Goal: Task Accomplishment & Management: Manage account settings

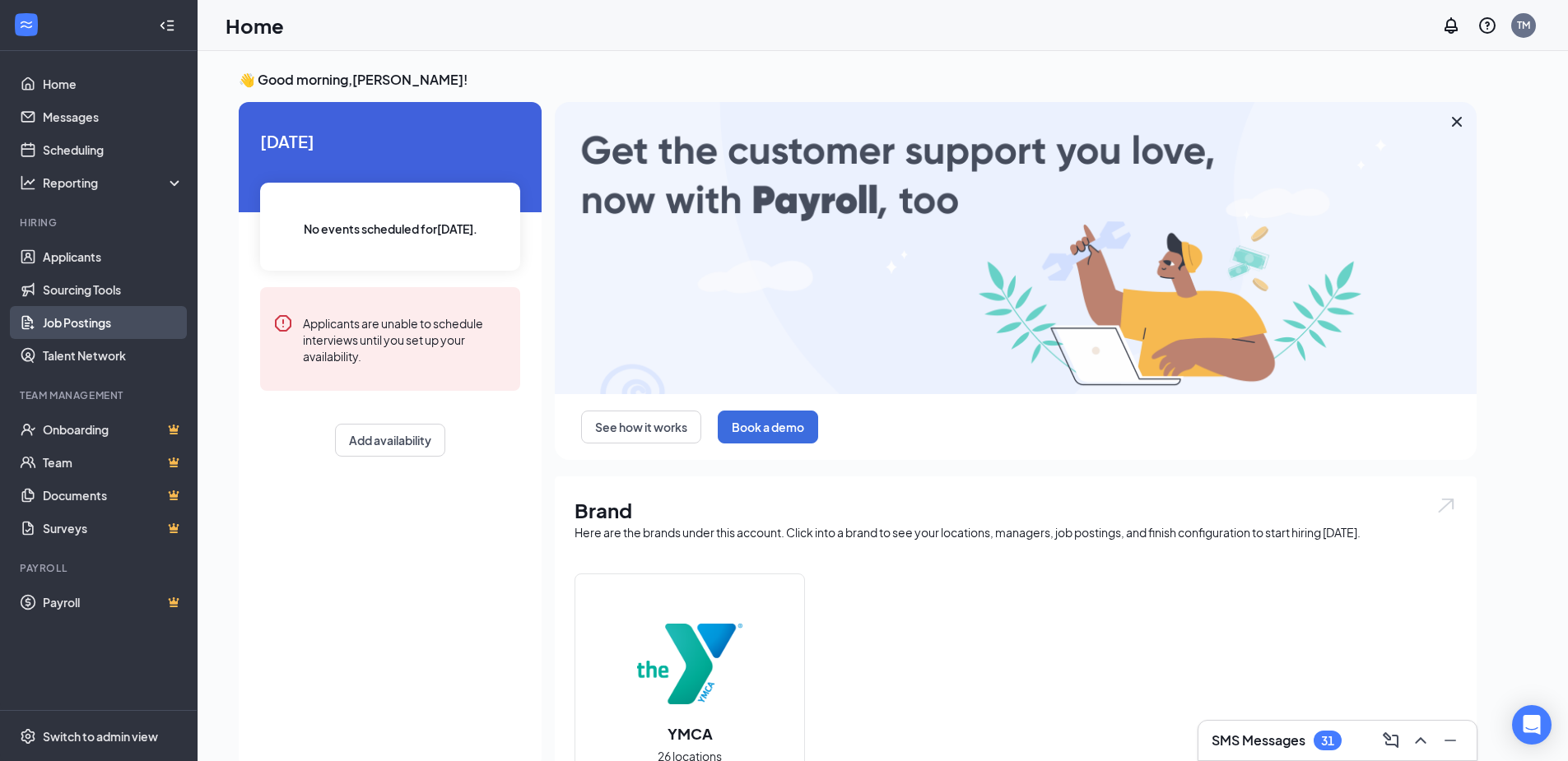
click at [75, 321] on link "Job Postings" at bounding box center [113, 322] width 141 height 33
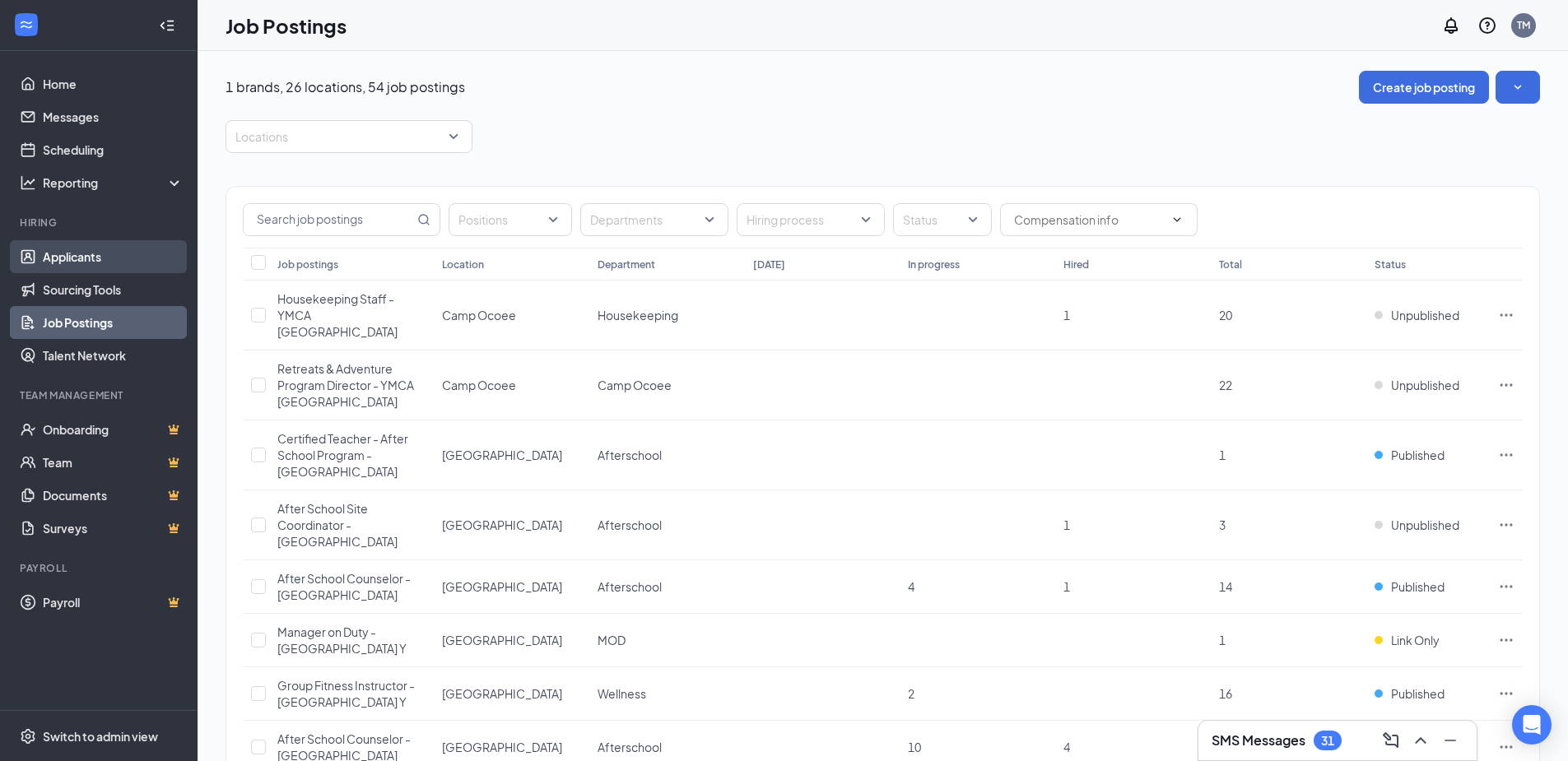
click at [79, 257] on link "Applicants" at bounding box center [113, 256] width 141 height 33
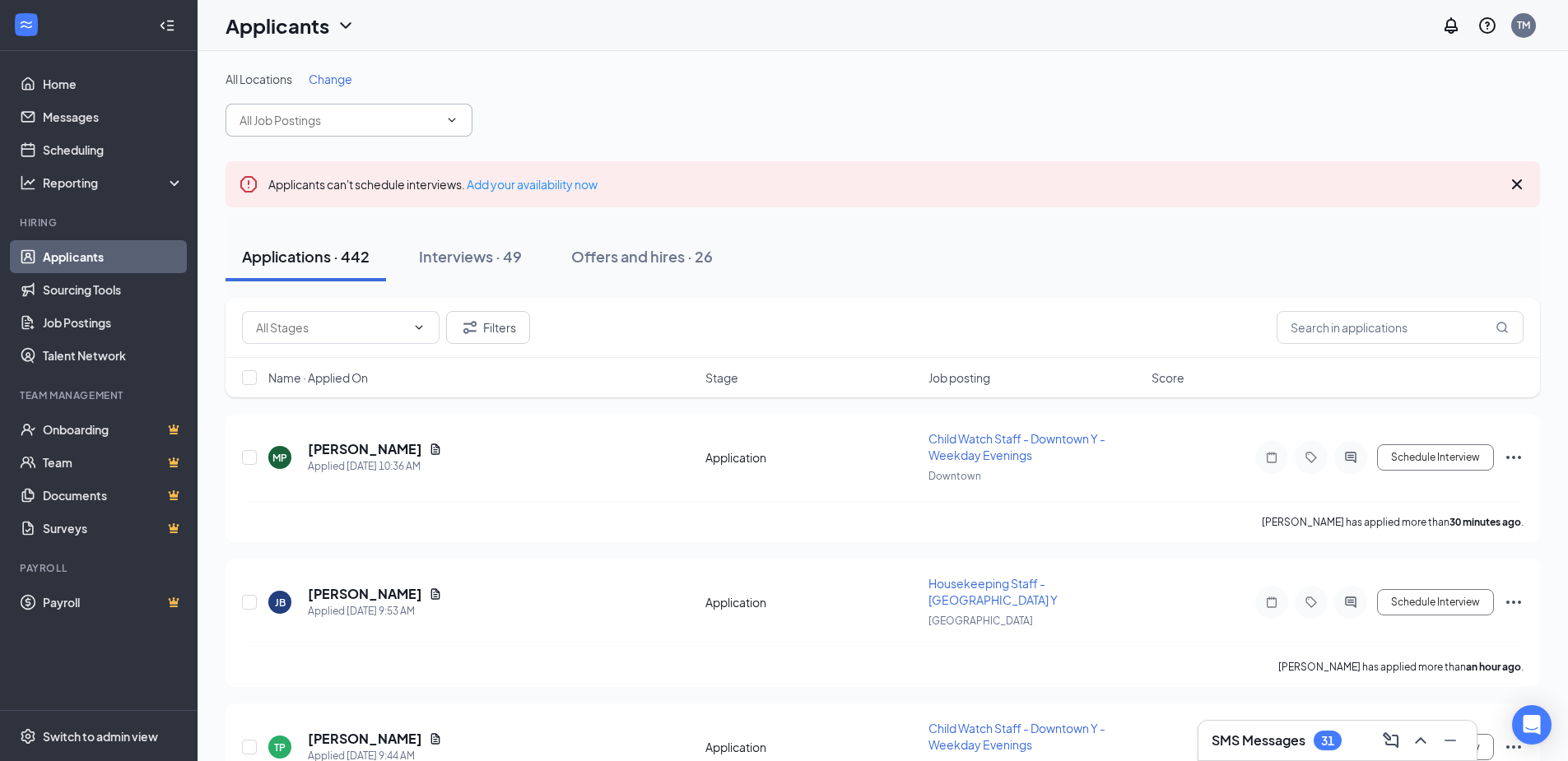
click at [442, 118] on span at bounding box center [450, 120] width 16 height 13
click at [457, 117] on icon "ChevronDown" at bounding box center [451, 120] width 13 height 13
click at [453, 324] on button "Filters" at bounding box center [488, 327] width 84 height 33
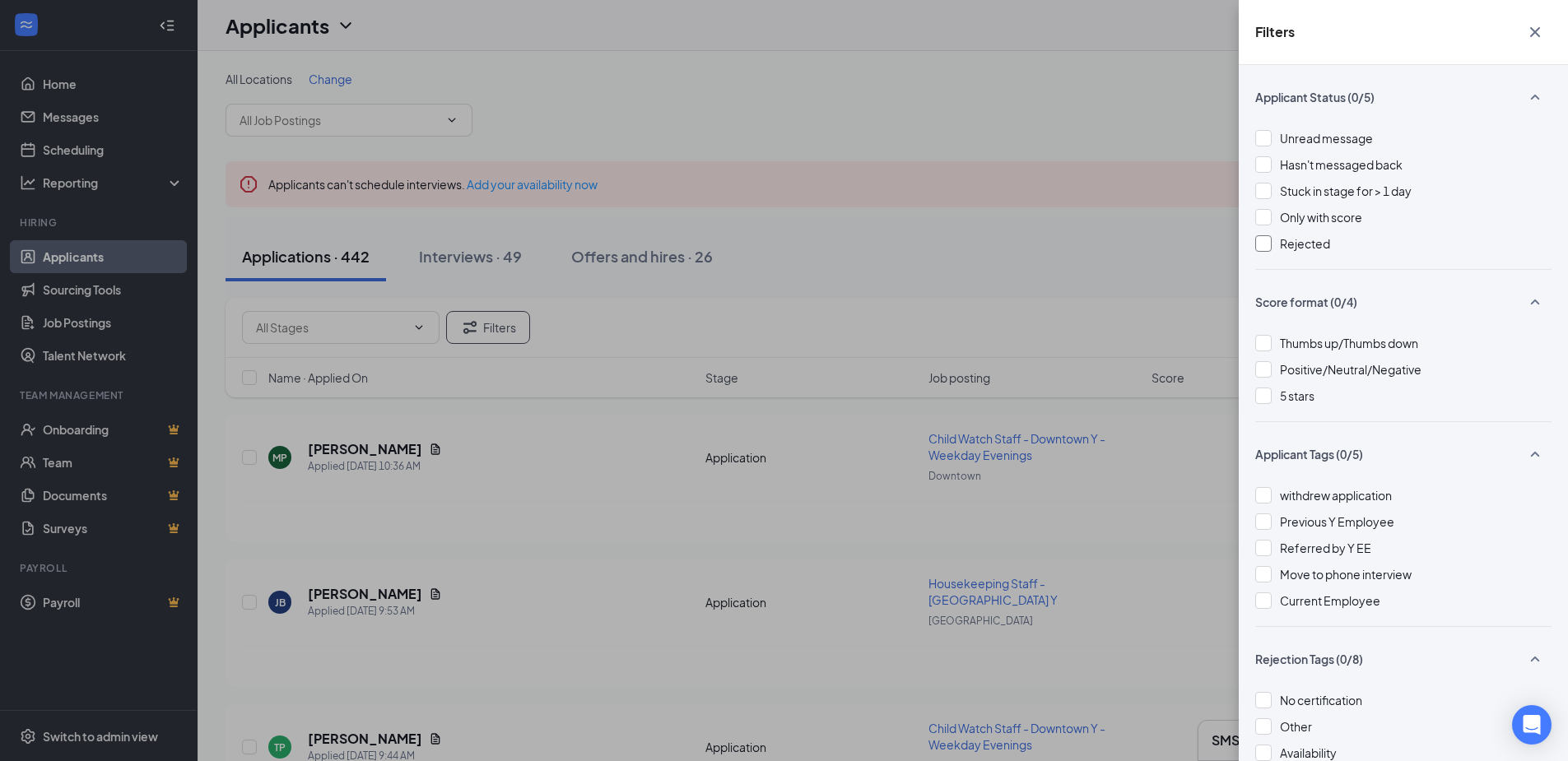
click at [1260, 246] on div at bounding box center [1264, 244] width 16 height 16
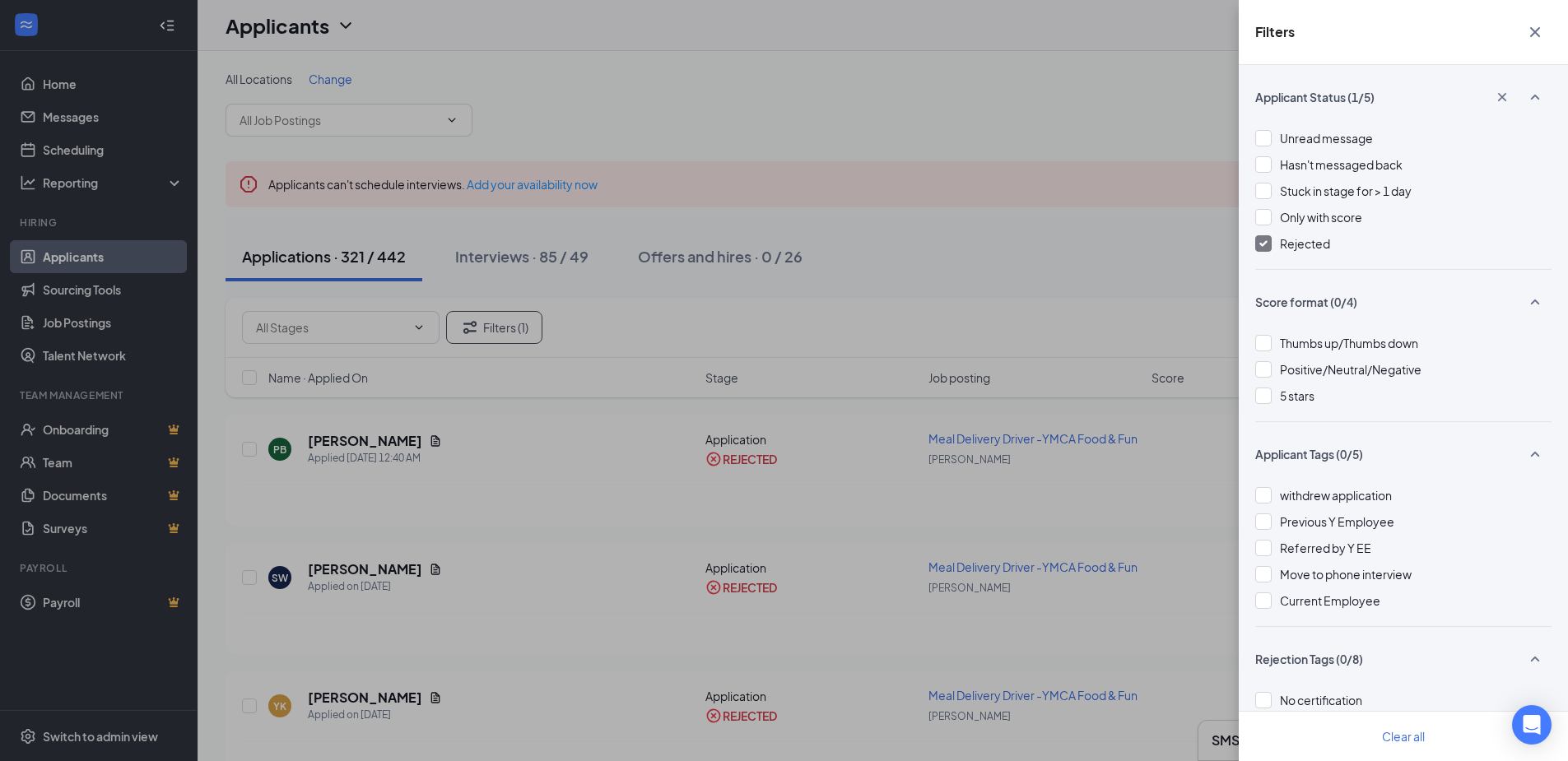
click at [1264, 242] on img at bounding box center [1263, 243] width 8 height 6
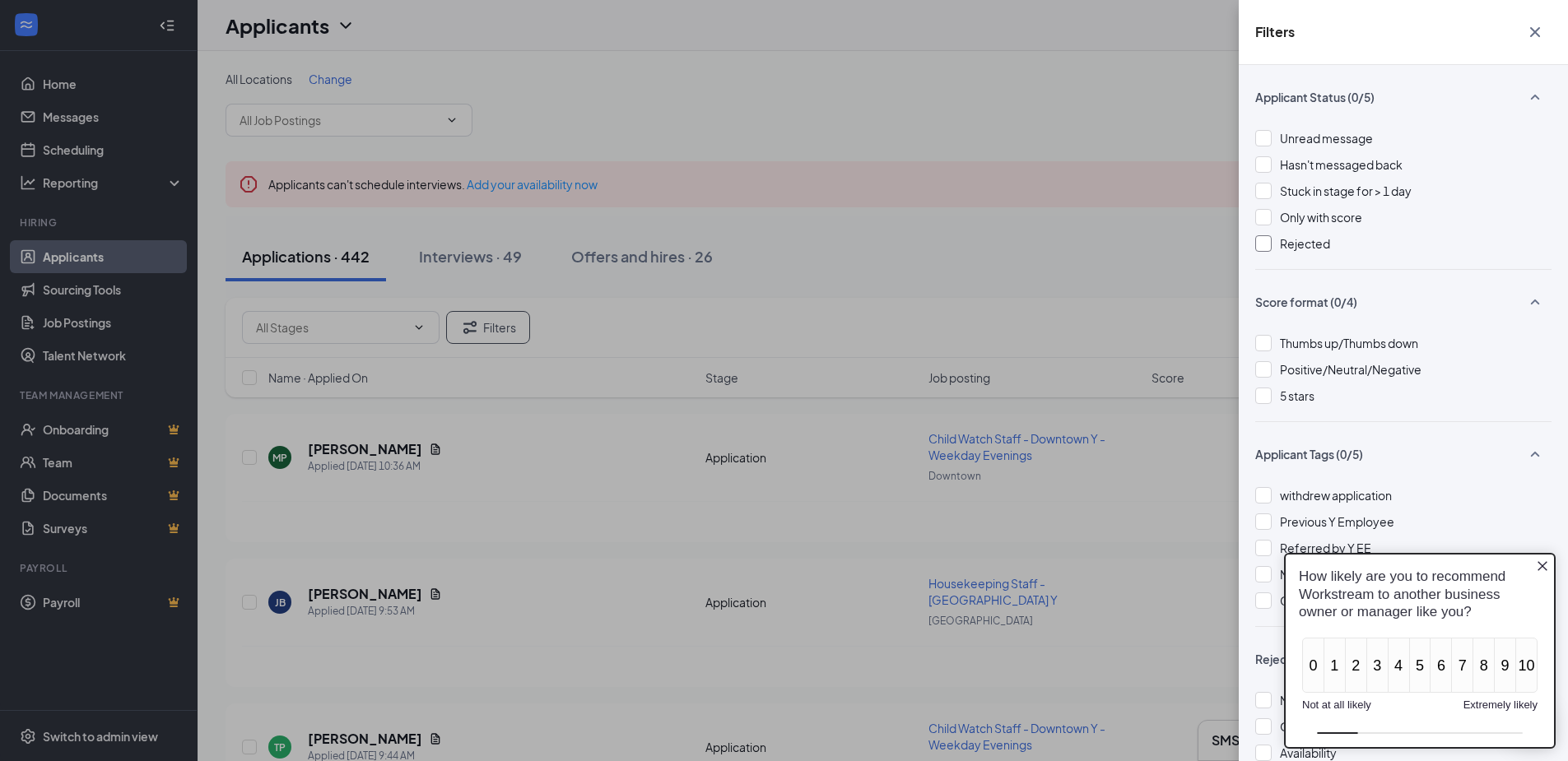
click at [1540, 563] on icon "Close button" at bounding box center [1542, 566] width 13 height 13
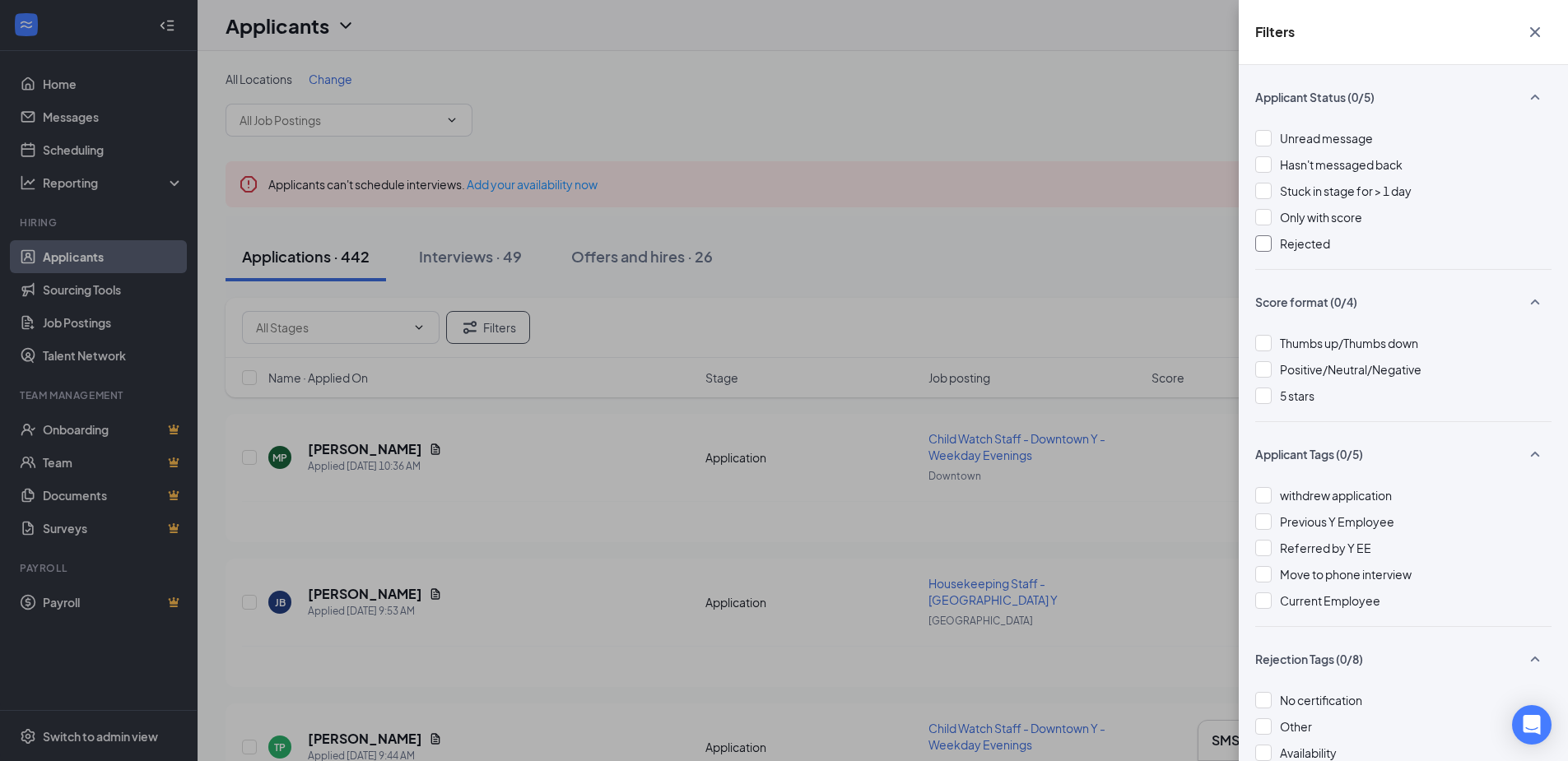
click at [1525, 95] on icon "SmallChevronUp" at bounding box center [1535, 97] width 20 height 20
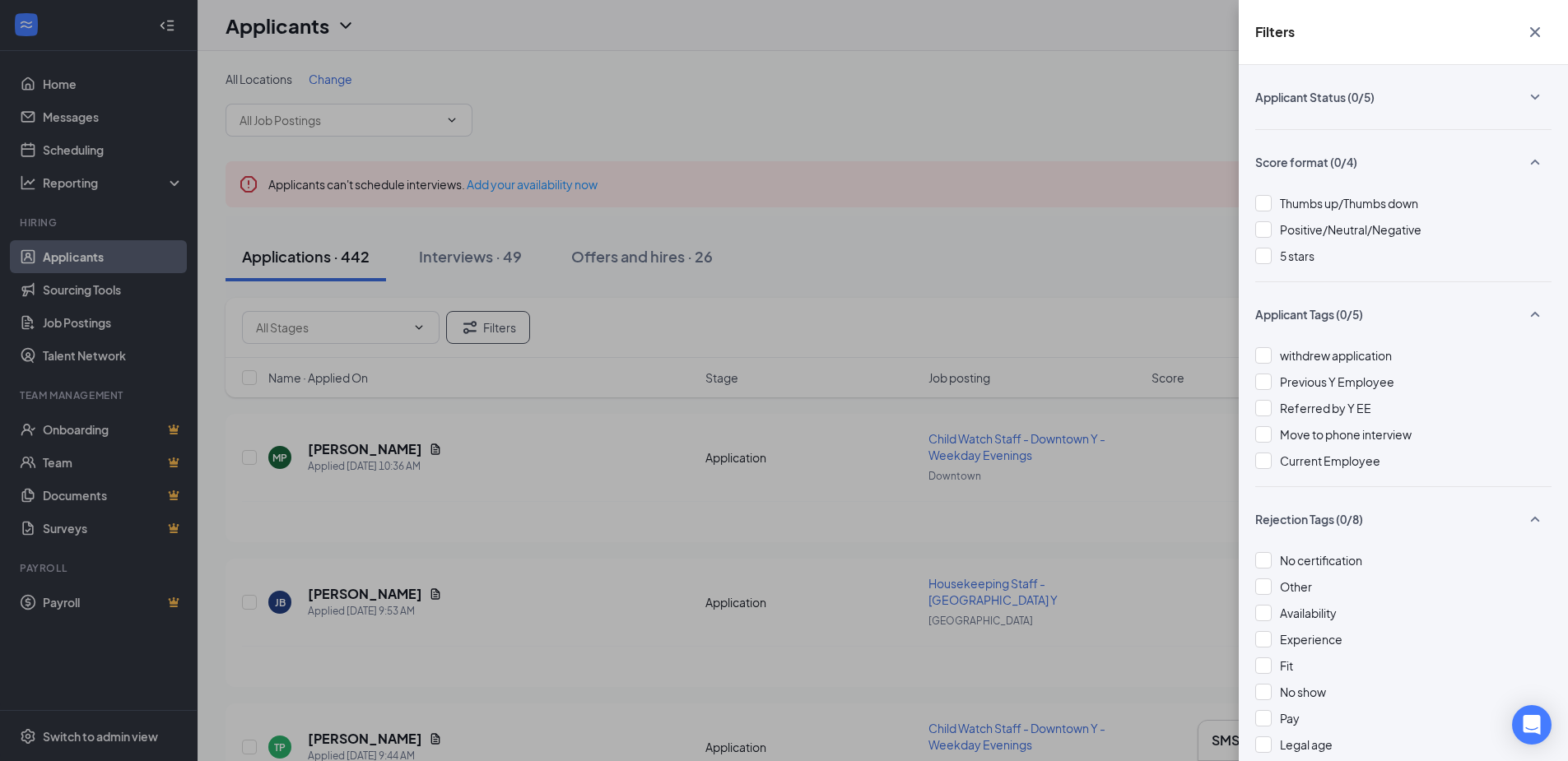
click at [1531, 314] on icon "SmallChevronUp" at bounding box center [1536, 314] width 9 height 5
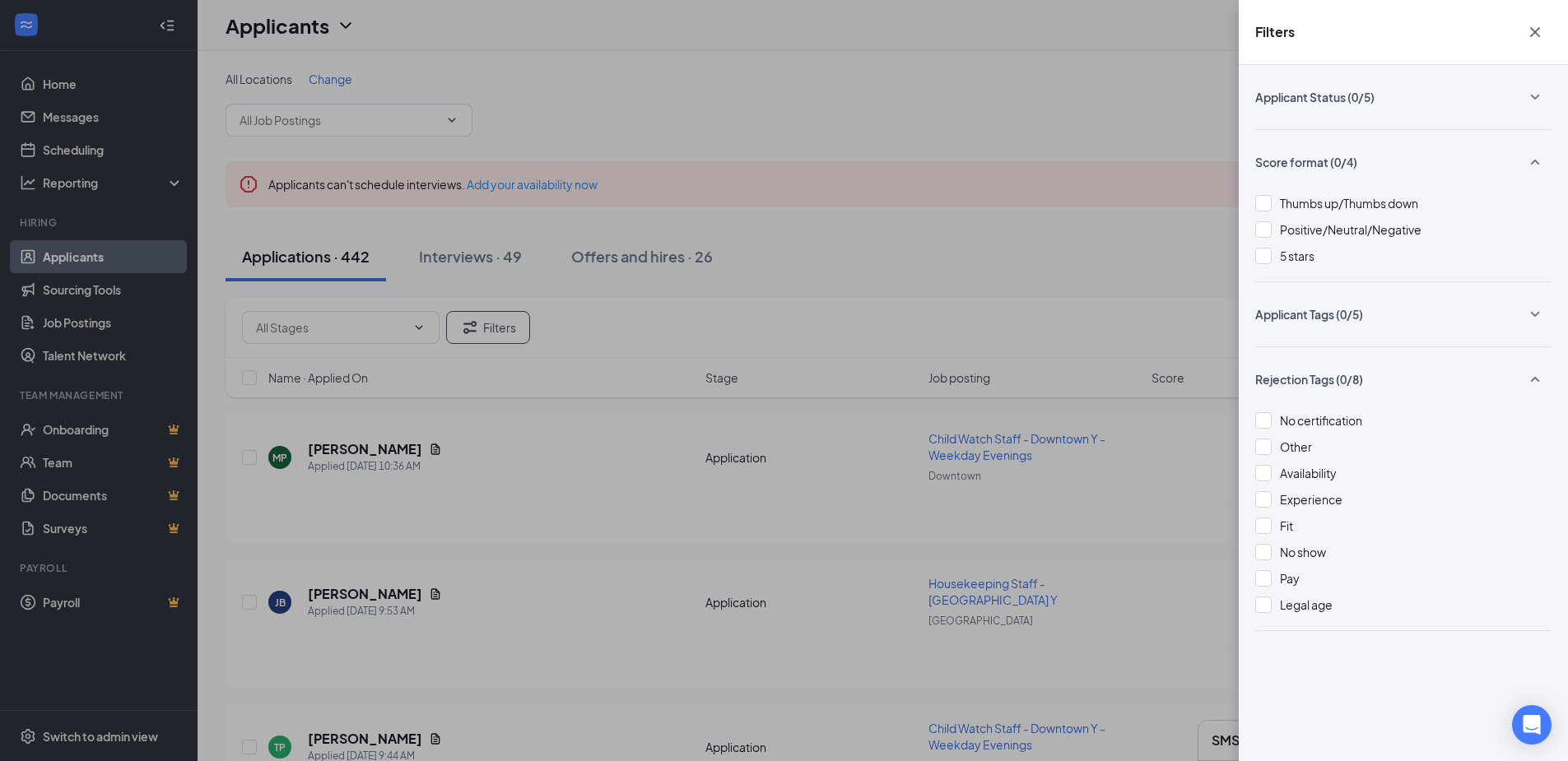
click at [1536, 381] on icon "SmallChevronUp" at bounding box center [1535, 380] width 20 height 20
click at [1531, 161] on icon "SmallChevronUp" at bounding box center [1535, 162] width 20 height 20
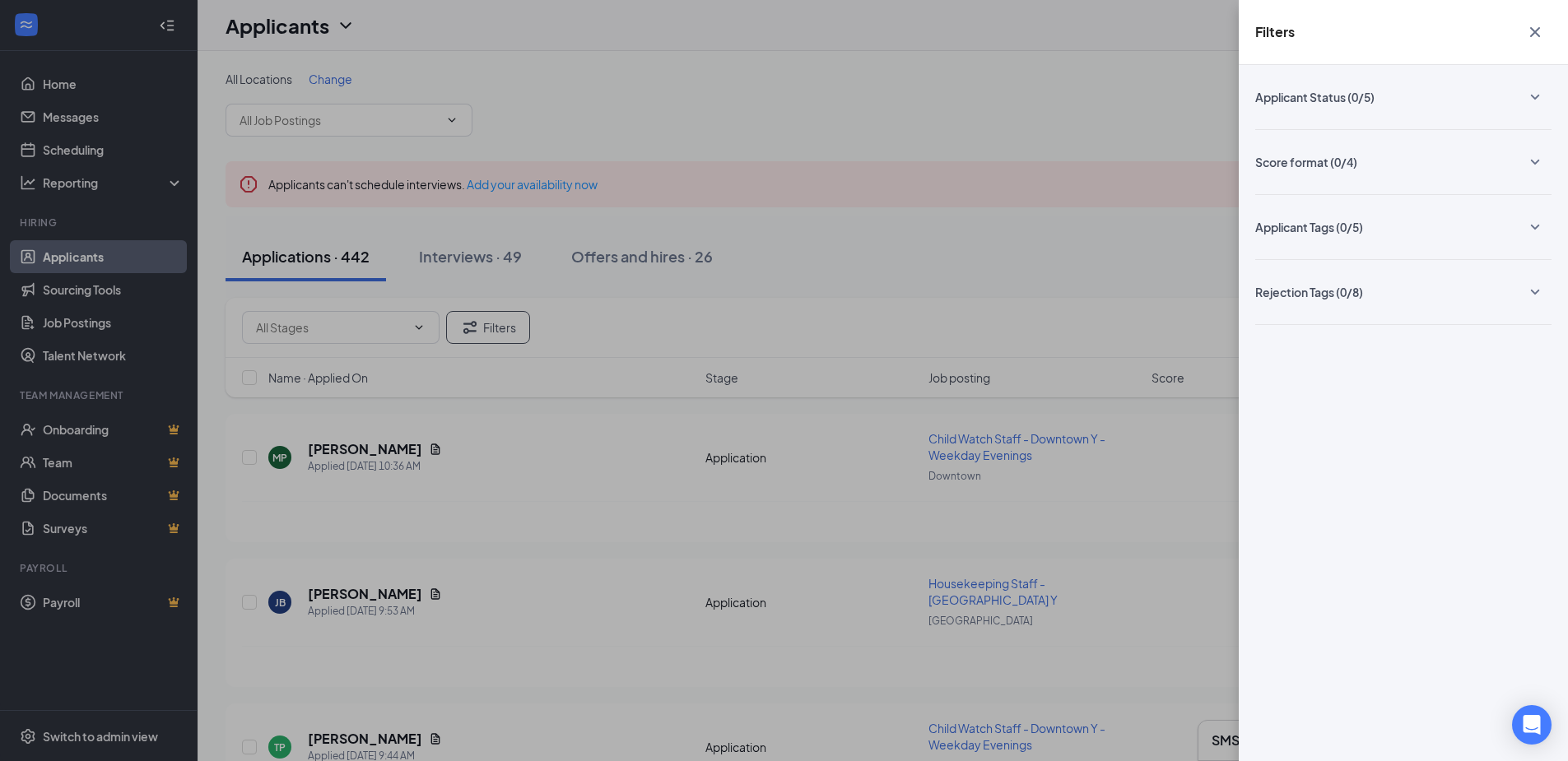
click at [1534, 36] on icon "Cross" at bounding box center [1535, 32] width 20 height 20
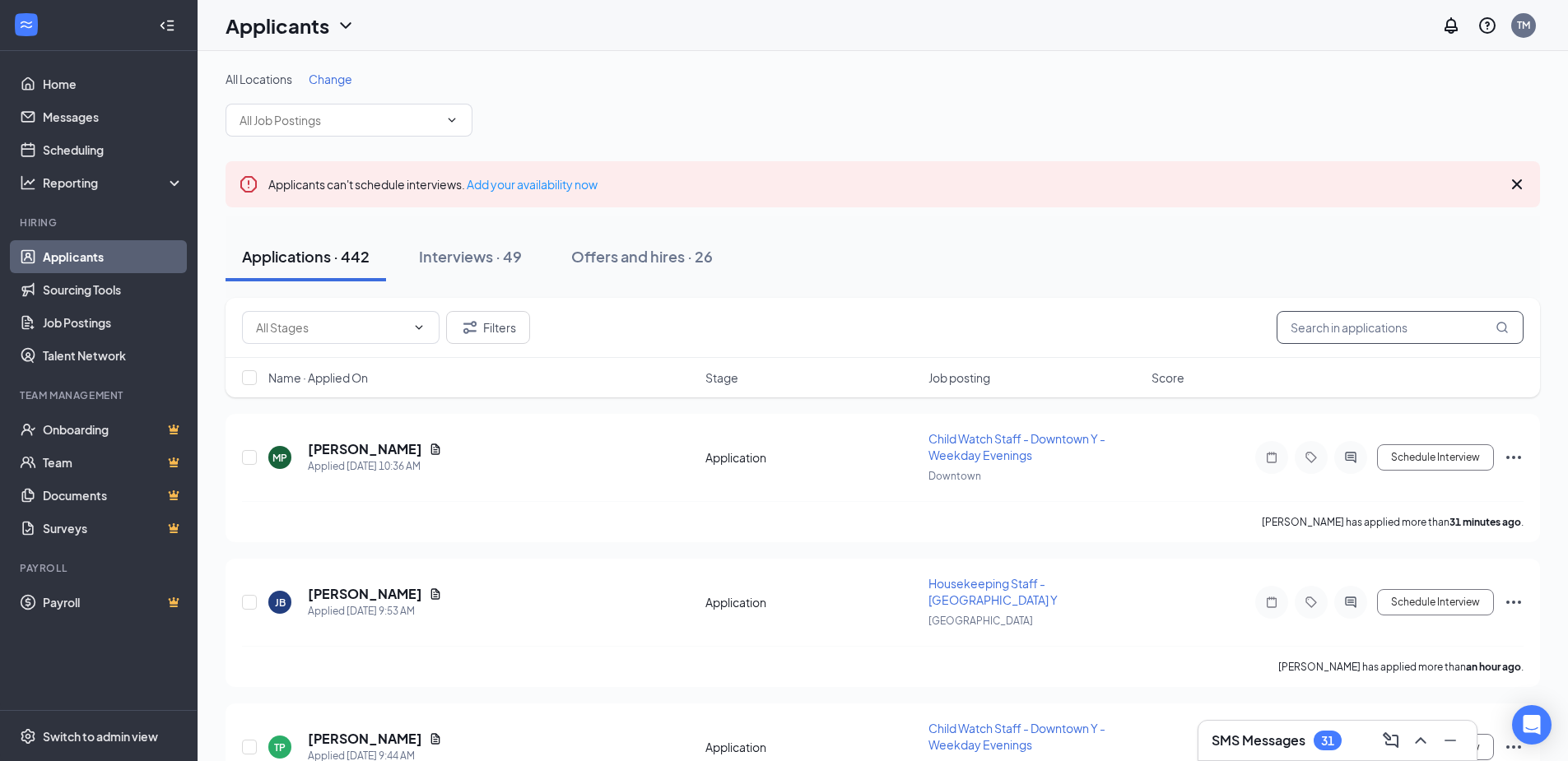
click at [1340, 329] on input "text" at bounding box center [1401, 327] width 247 height 33
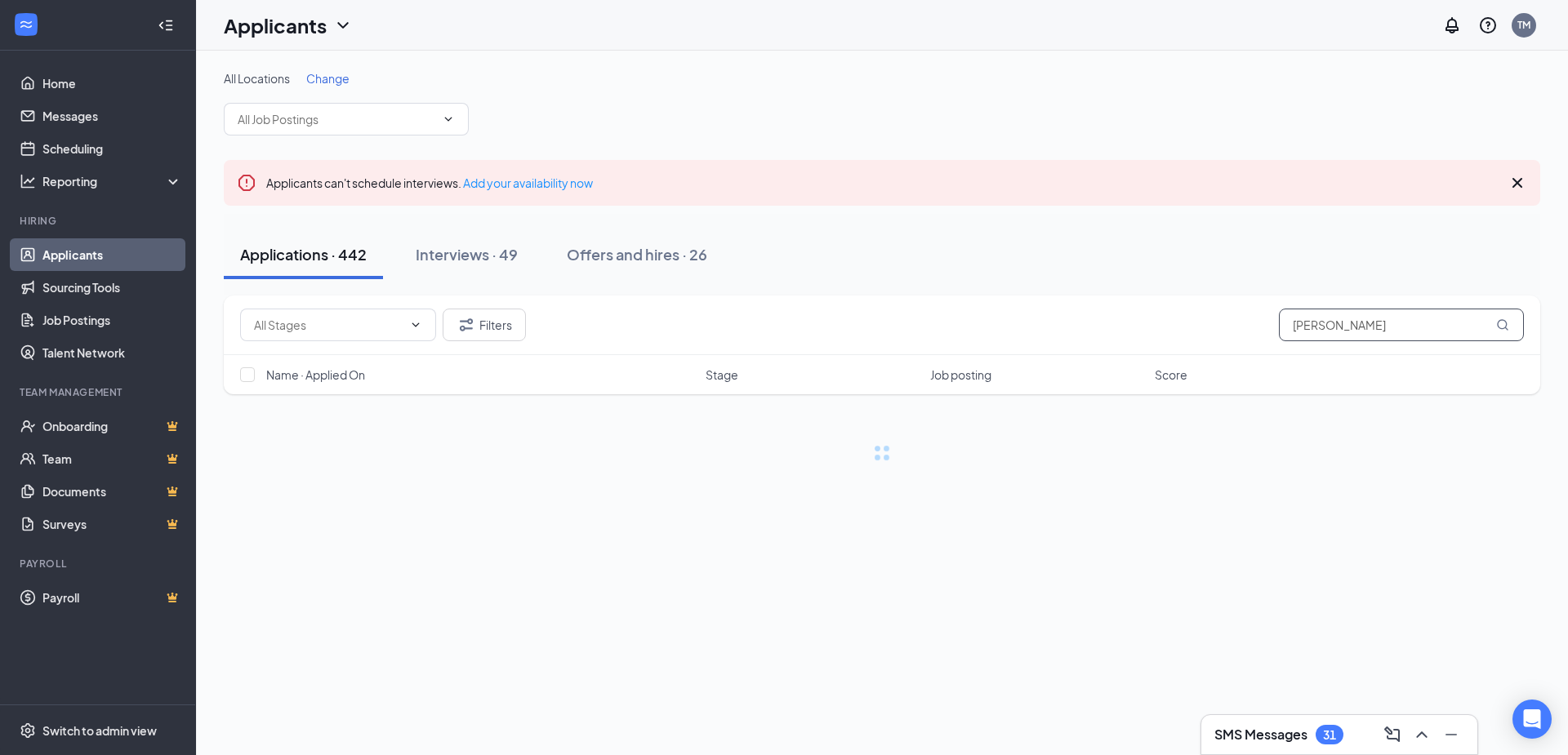
type input "[PERSON_NAME]"
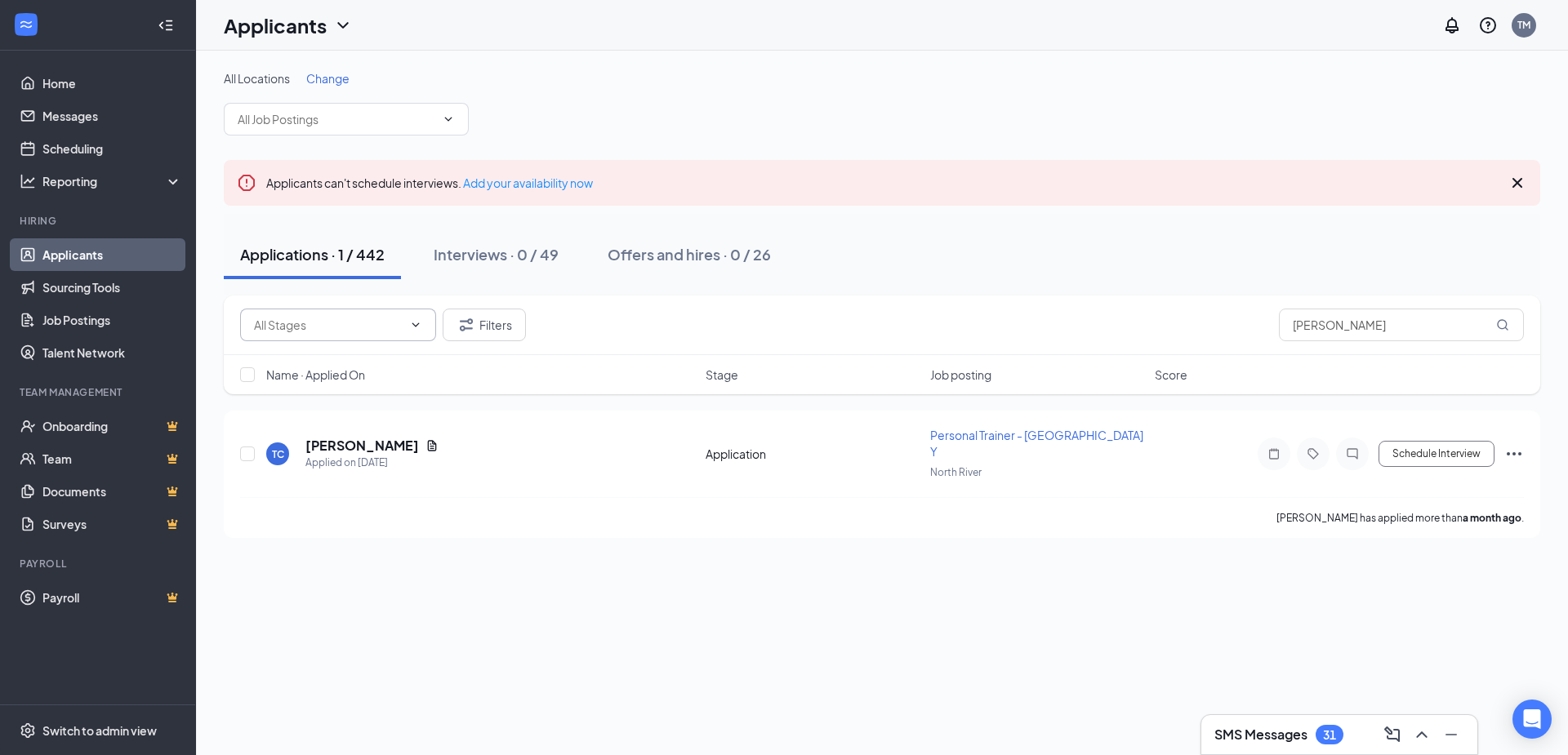
click at [415, 320] on icon "ChevronDown" at bounding box center [416, 324] width 13 height 13
click at [412, 323] on icon "ChevronDown" at bounding box center [416, 324] width 7 height 4
click at [482, 323] on button "Filters" at bounding box center [484, 324] width 84 height 33
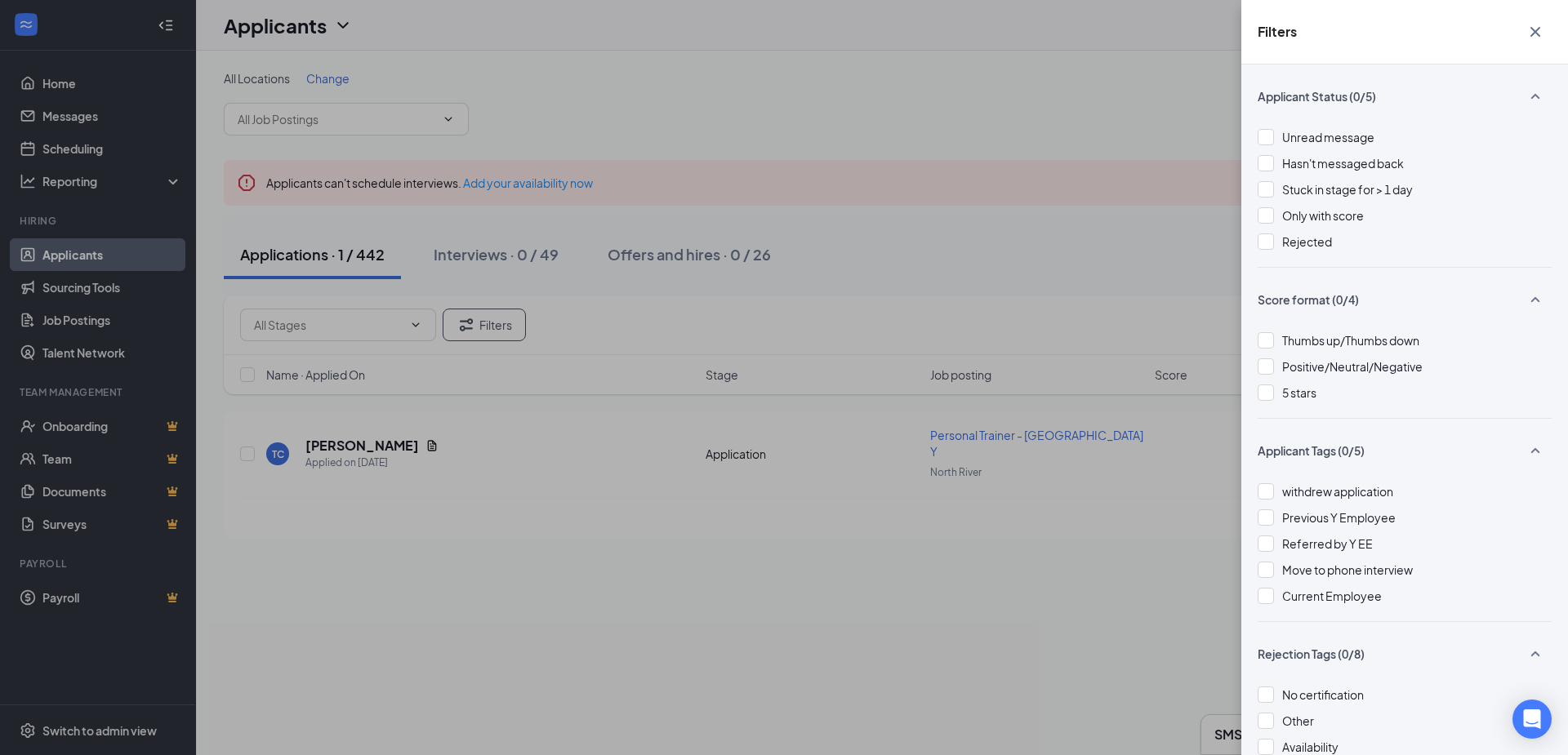
click at [1532, 36] on icon "Cross" at bounding box center [1535, 31] width 10 height 10
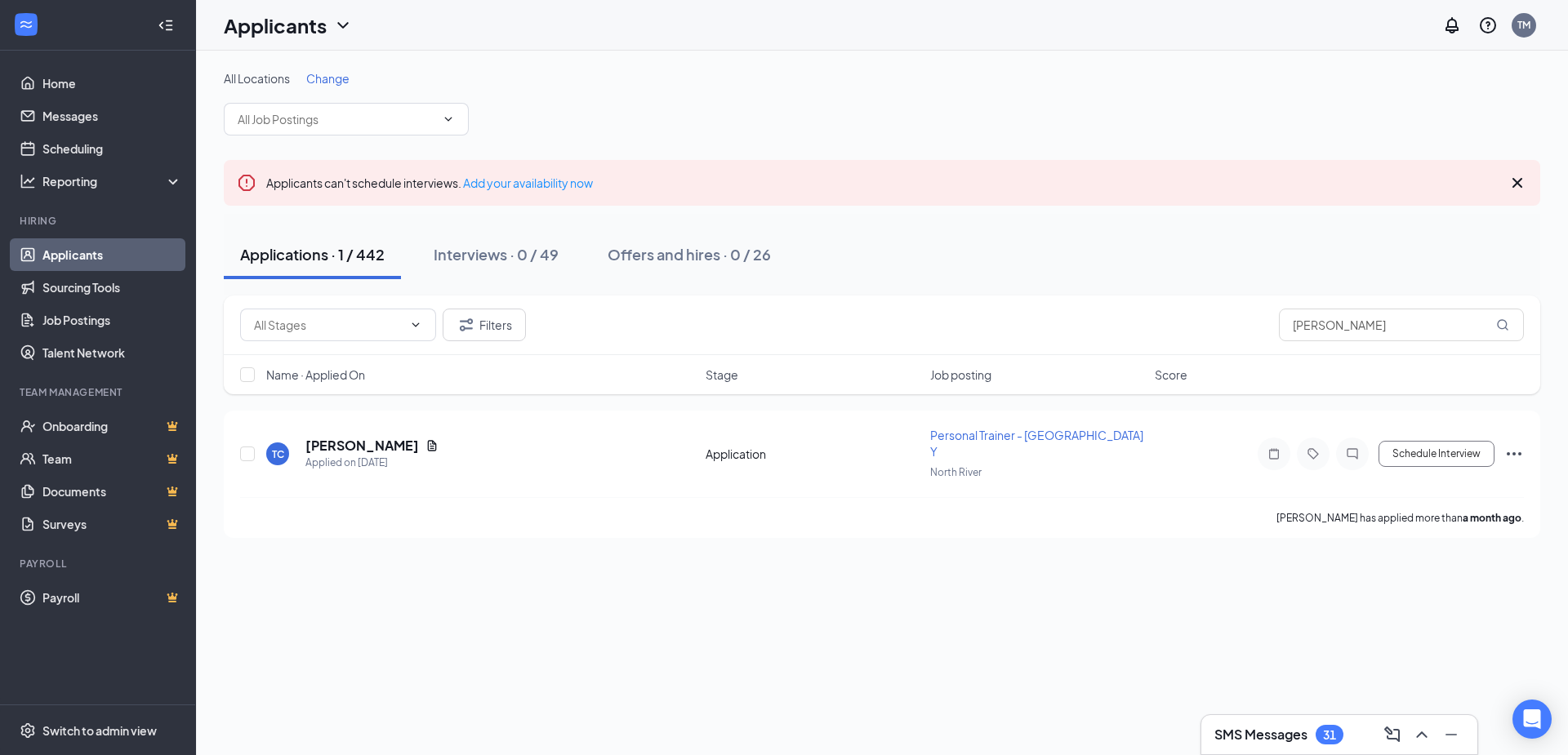
click at [338, 21] on icon "ChevronDown" at bounding box center [343, 25] width 20 height 20
click at [298, 105] on link "Archived applicants" at bounding box center [322, 107] width 177 height 16
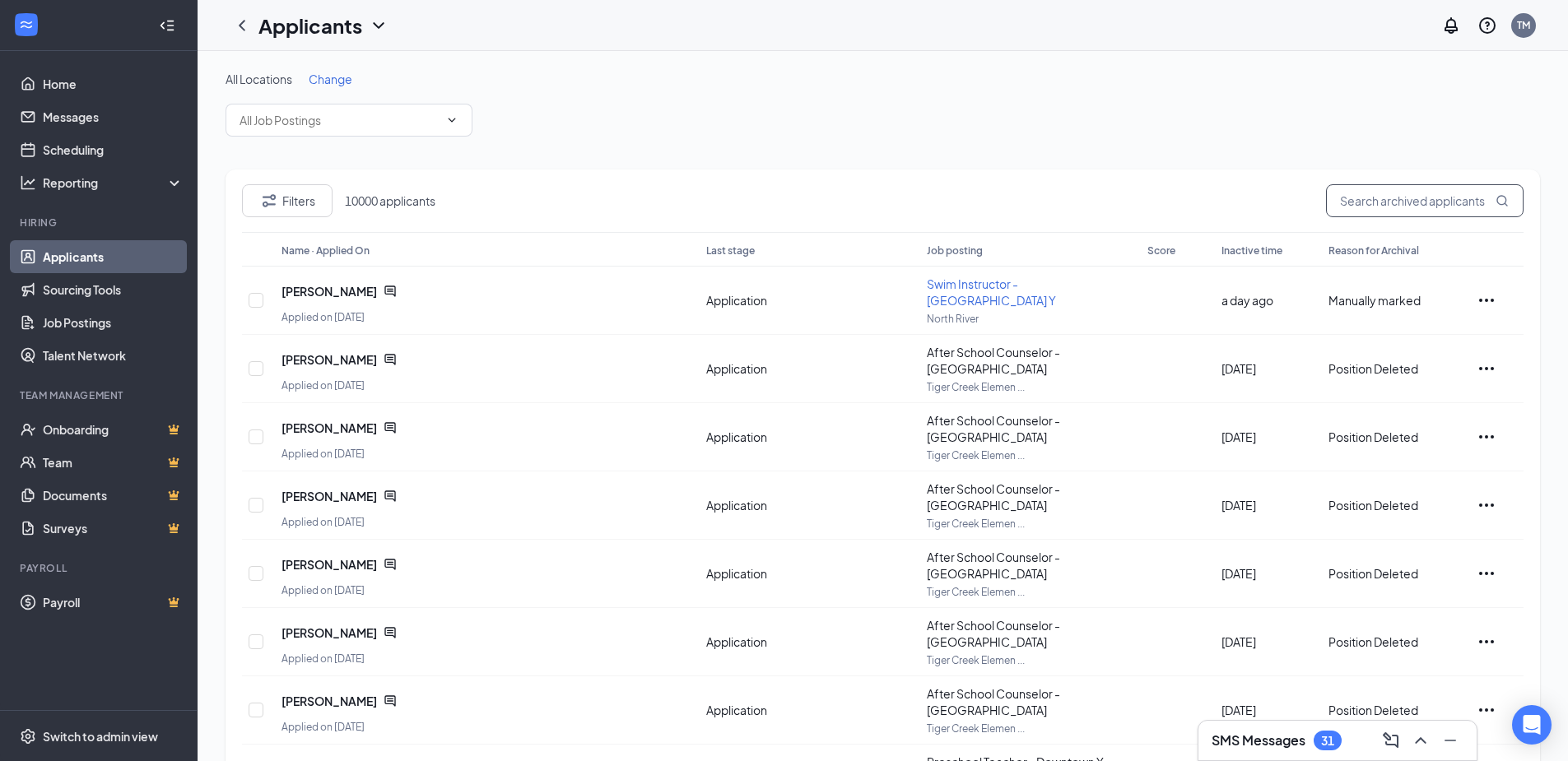
click at [1359, 201] on input "text" at bounding box center [1425, 201] width 198 height 33
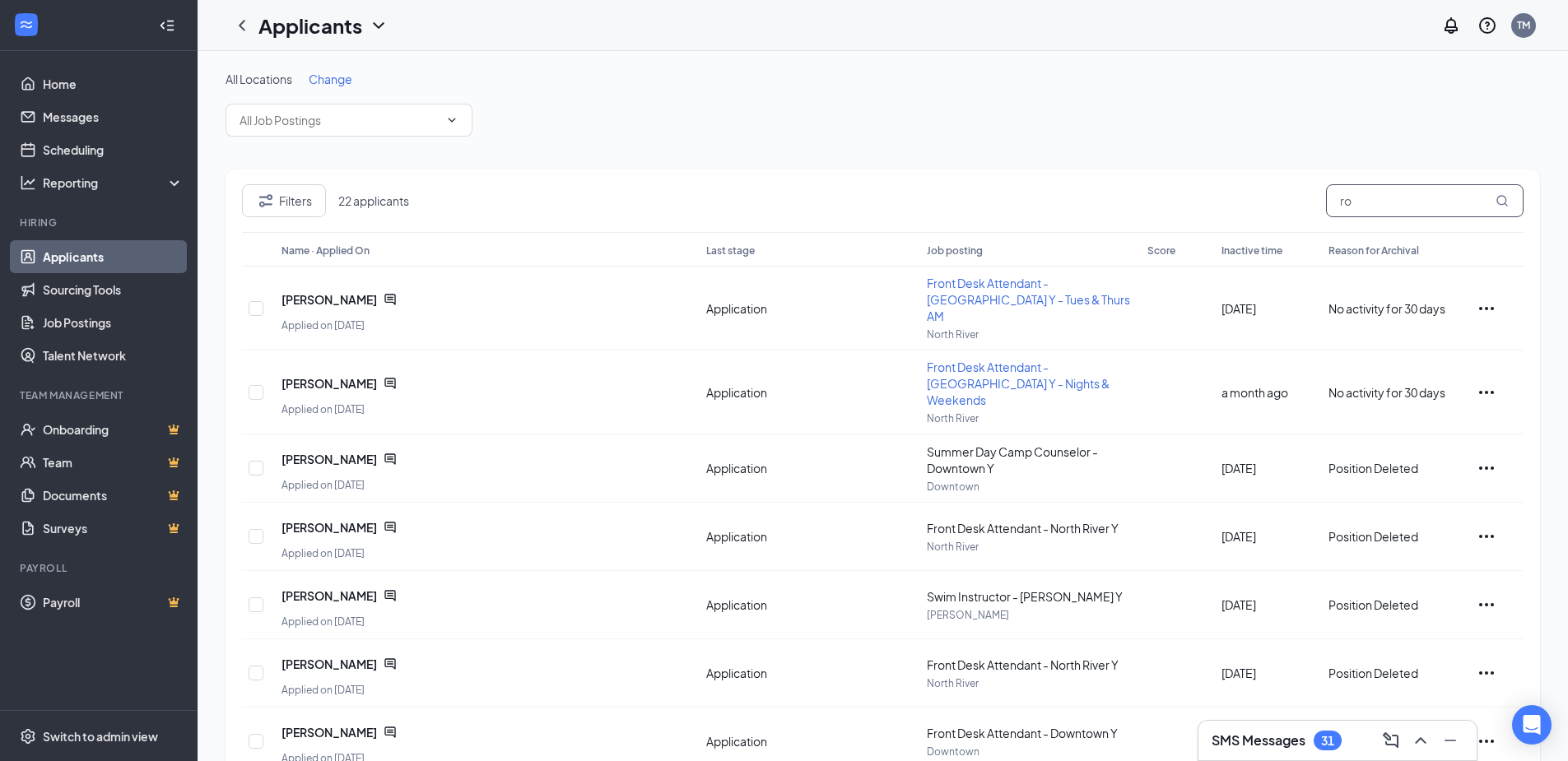
type input "r"
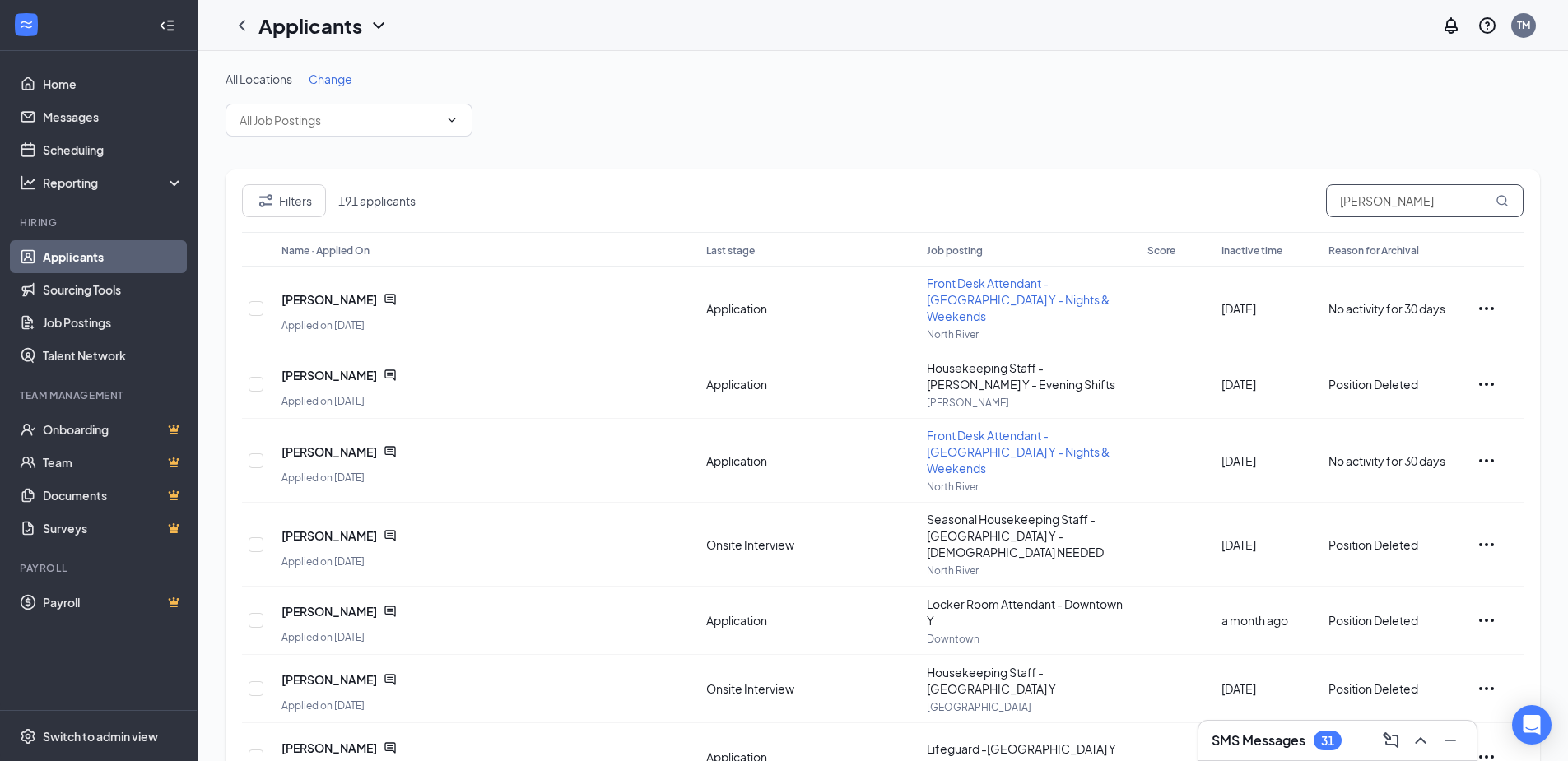
scroll to position [281, 0]
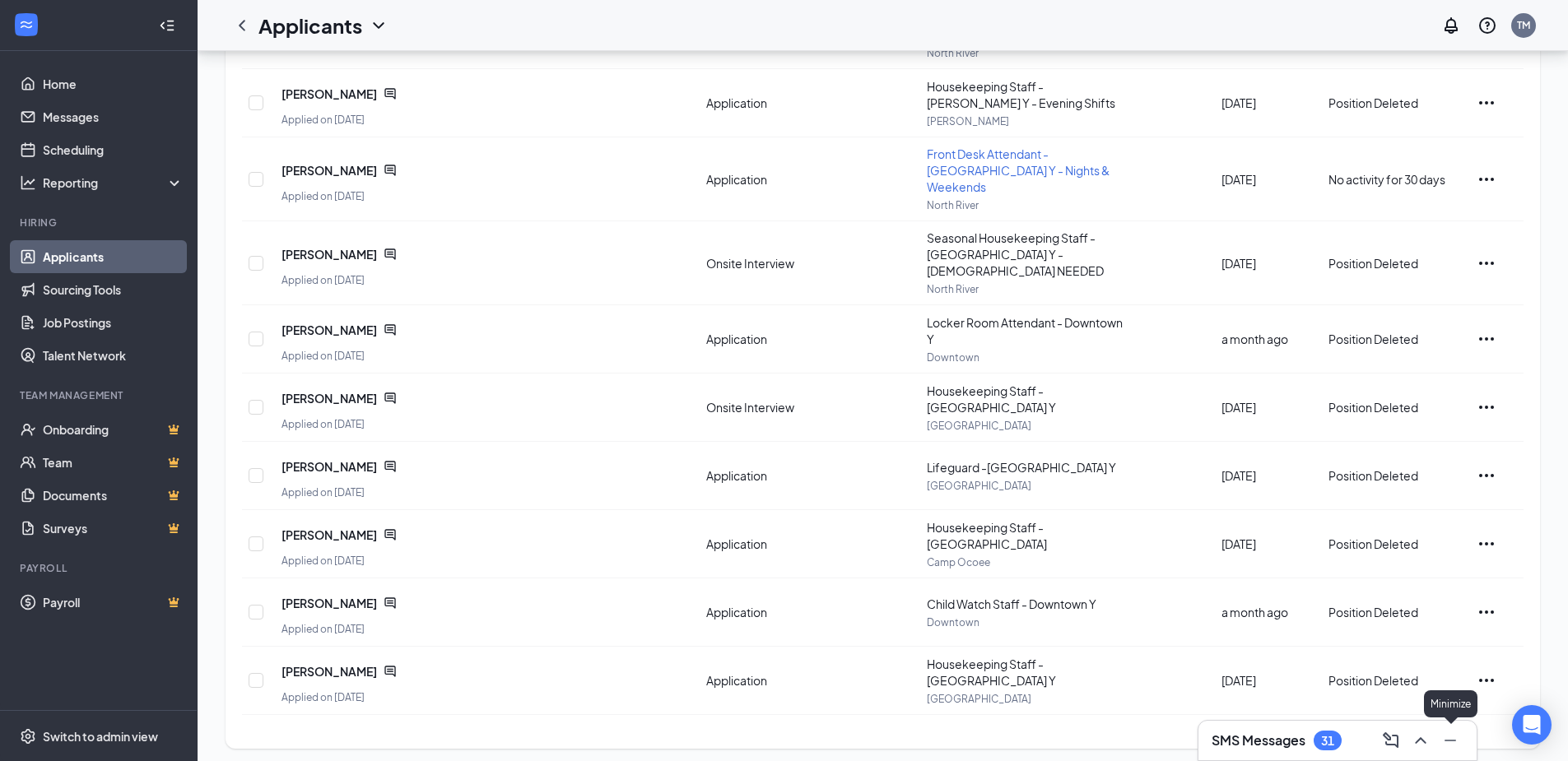
type input "[PERSON_NAME]"
click at [1450, 738] on icon "Minimize" at bounding box center [1451, 740] width 20 height 20
click at [1229, 760] on link "2" at bounding box center [1231, 775] width 25 height 25
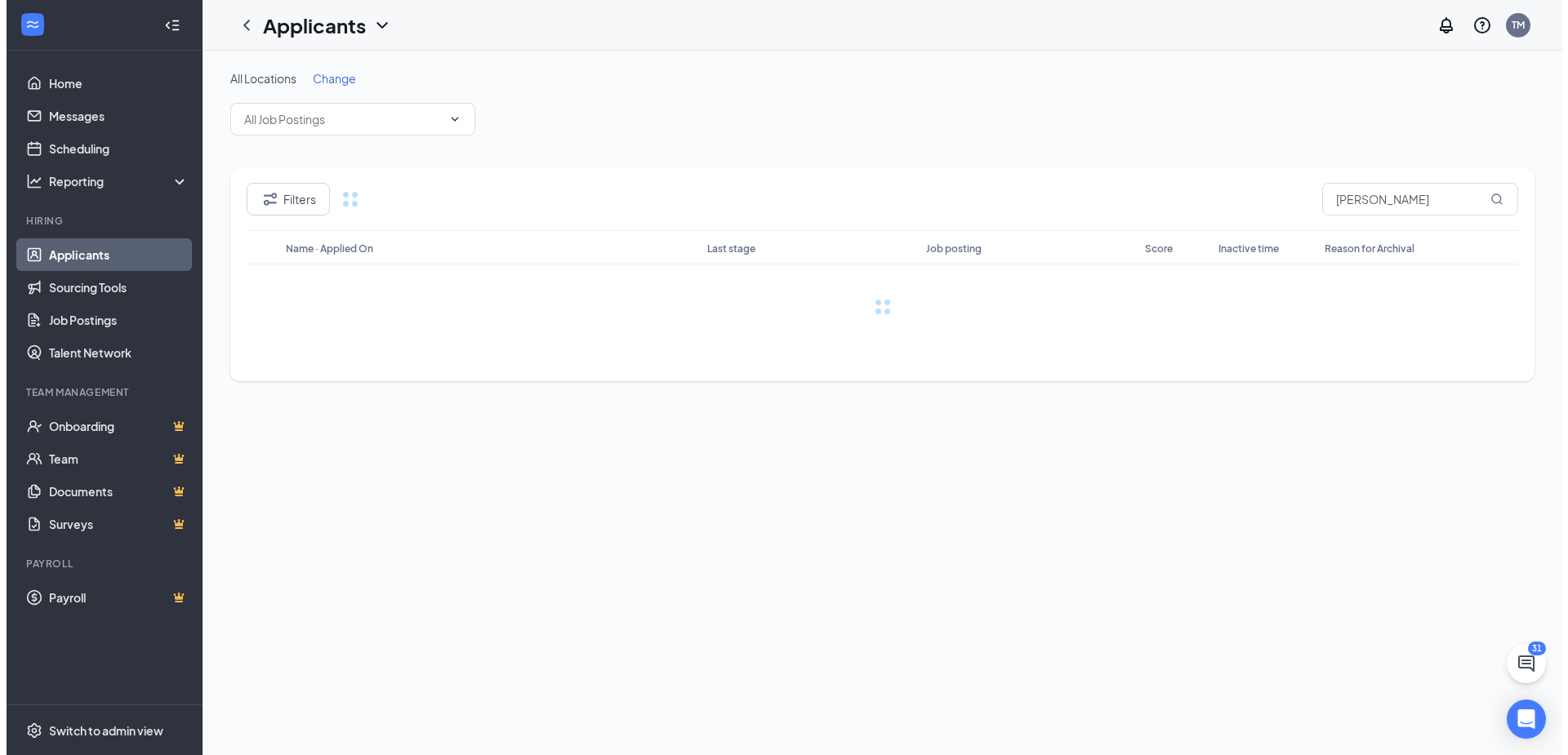
scroll to position [0, 0]
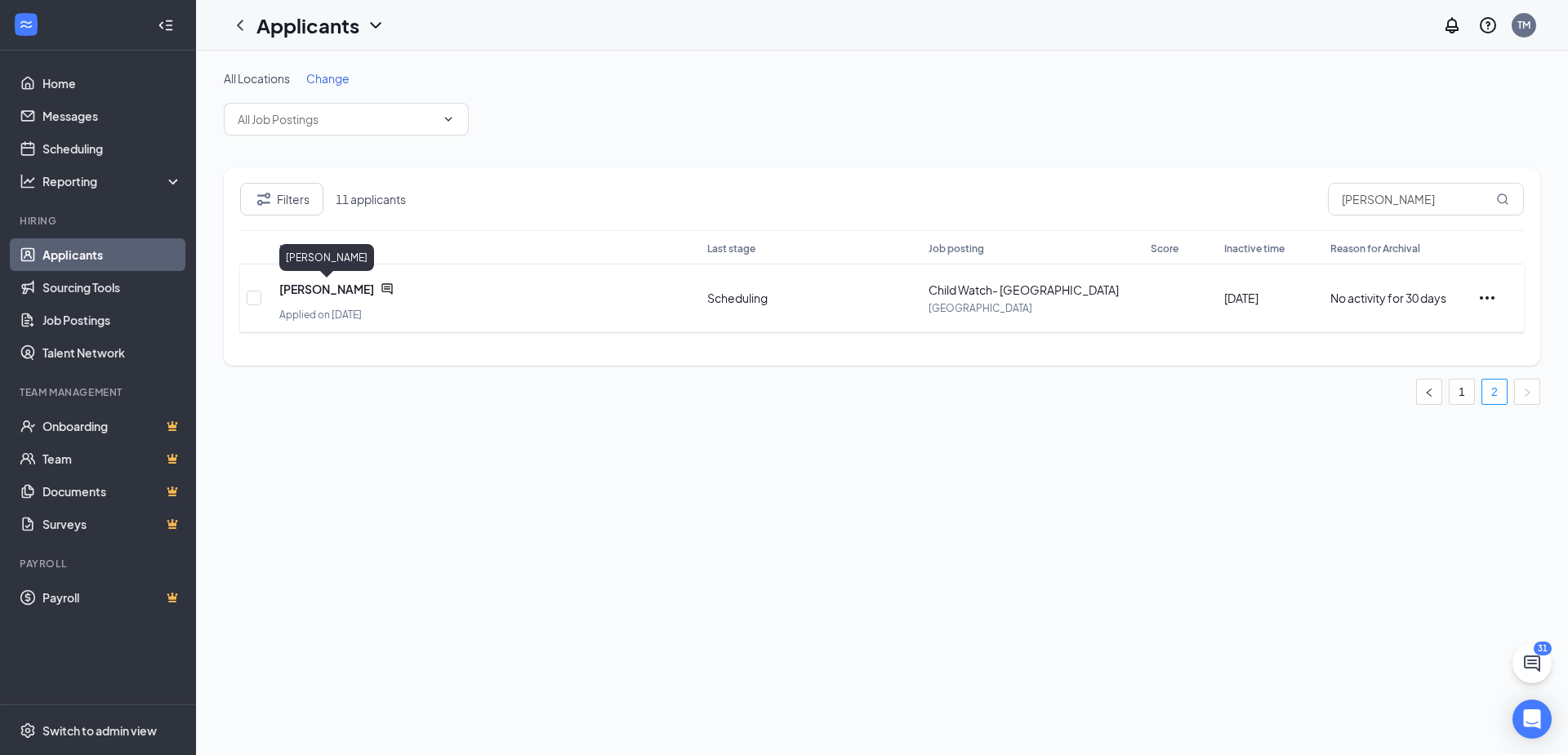
click at [331, 286] on span "[PERSON_NAME]" at bounding box center [326, 289] width 95 height 16
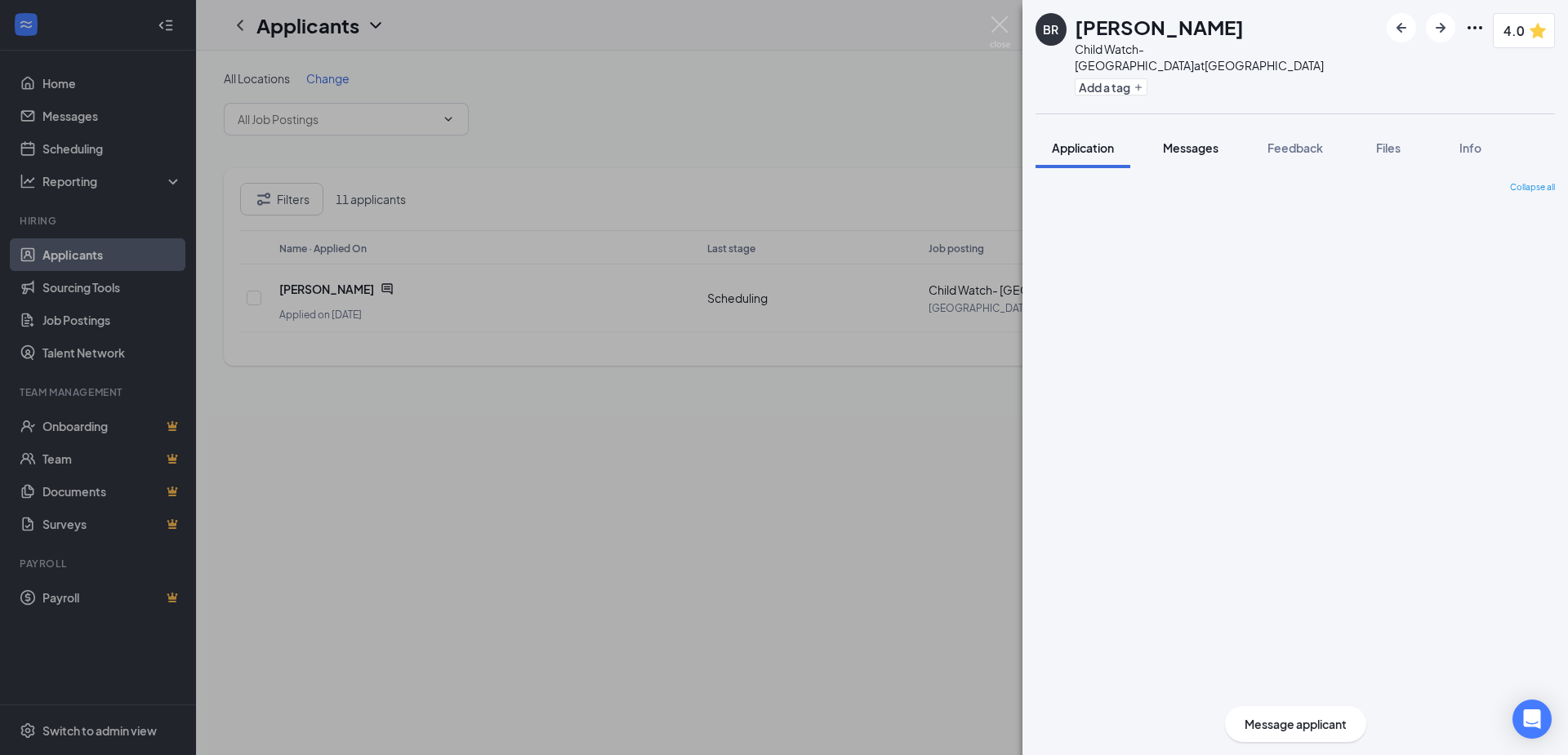
click at [1206, 140] on span "Messages" at bounding box center [1190, 147] width 56 height 15
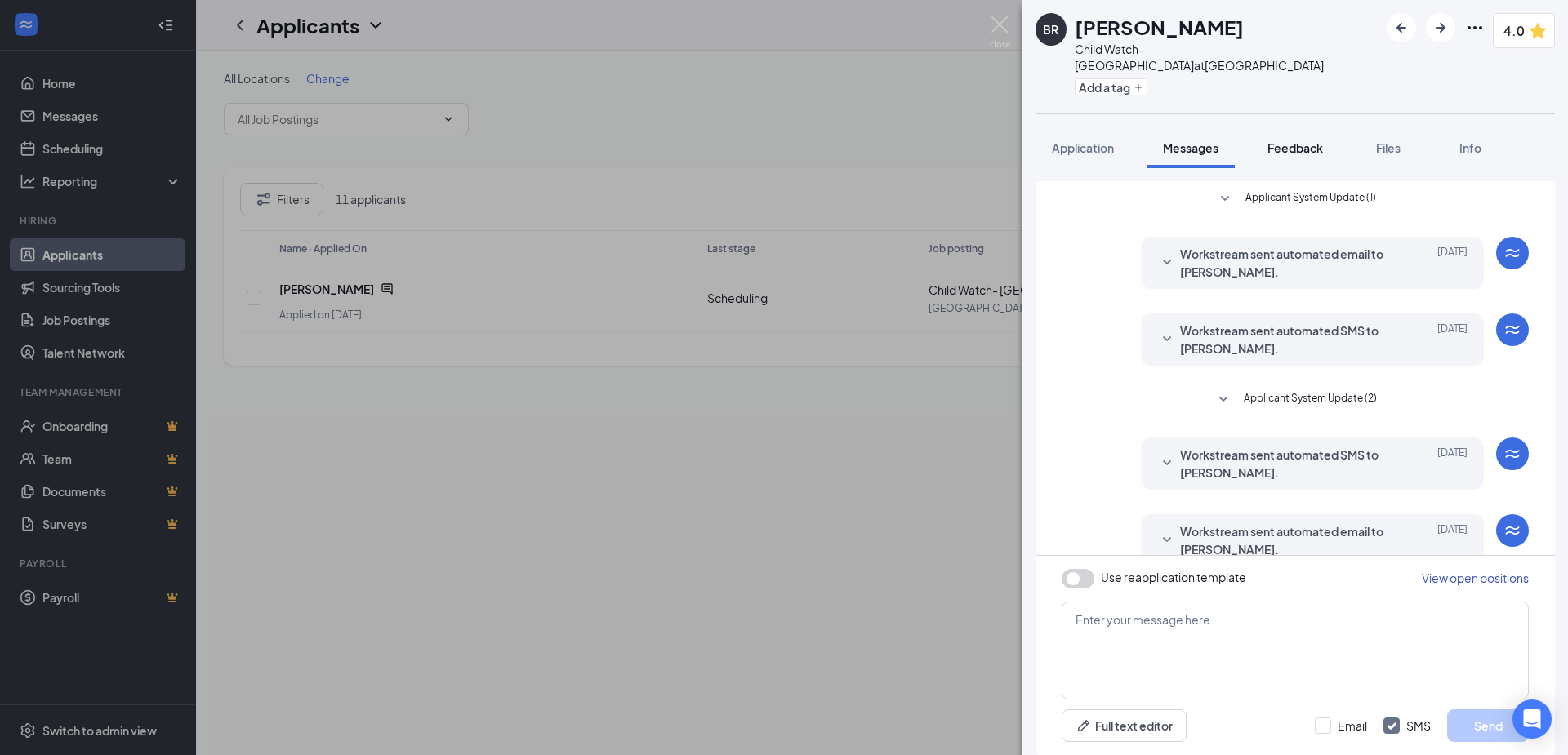
click at [1299, 140] on span "Feedback" at bounding box center [1295, 147] width 56 height 15
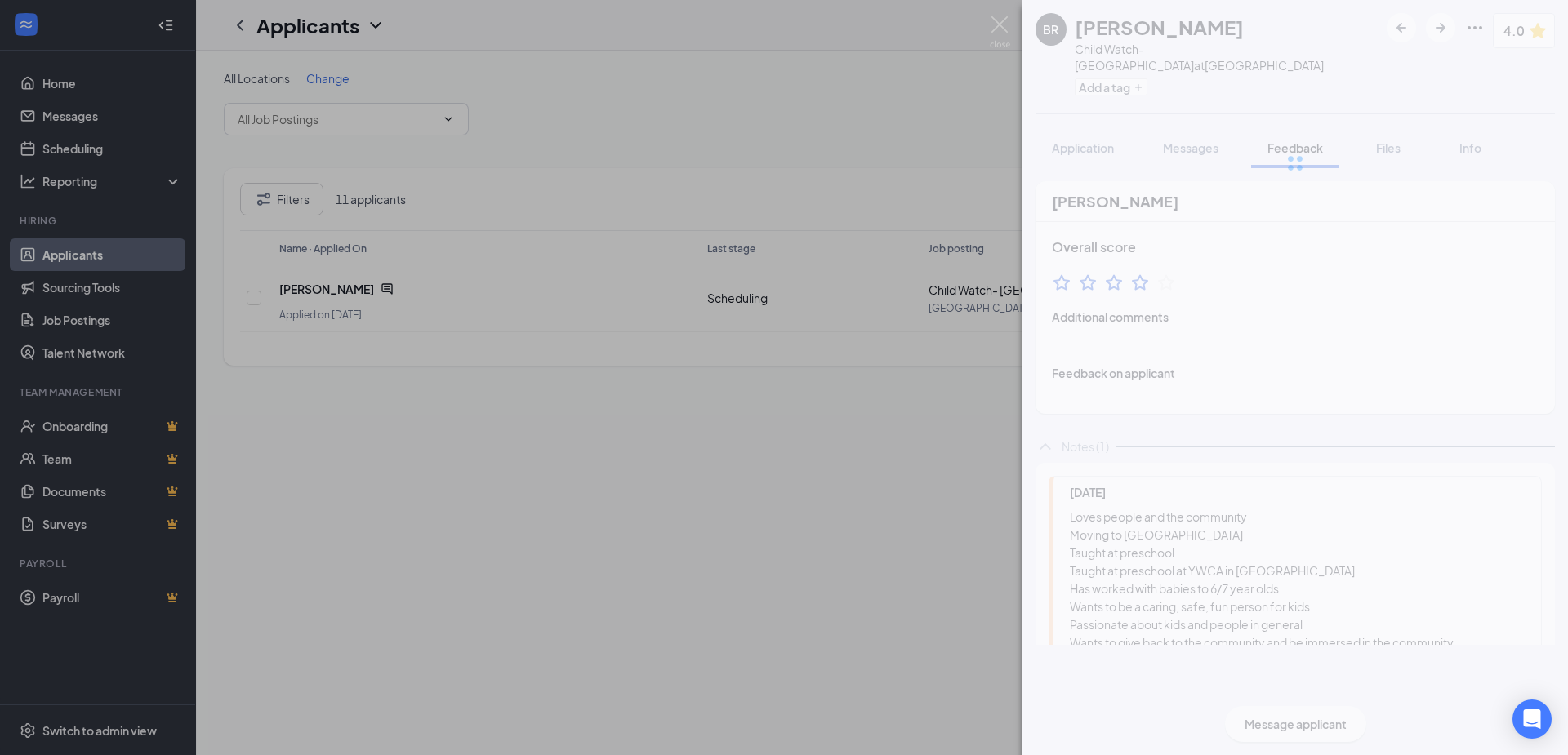
click at [1374, 139] on div "Files" at bounding box center [1388, 147] width 33 height 16
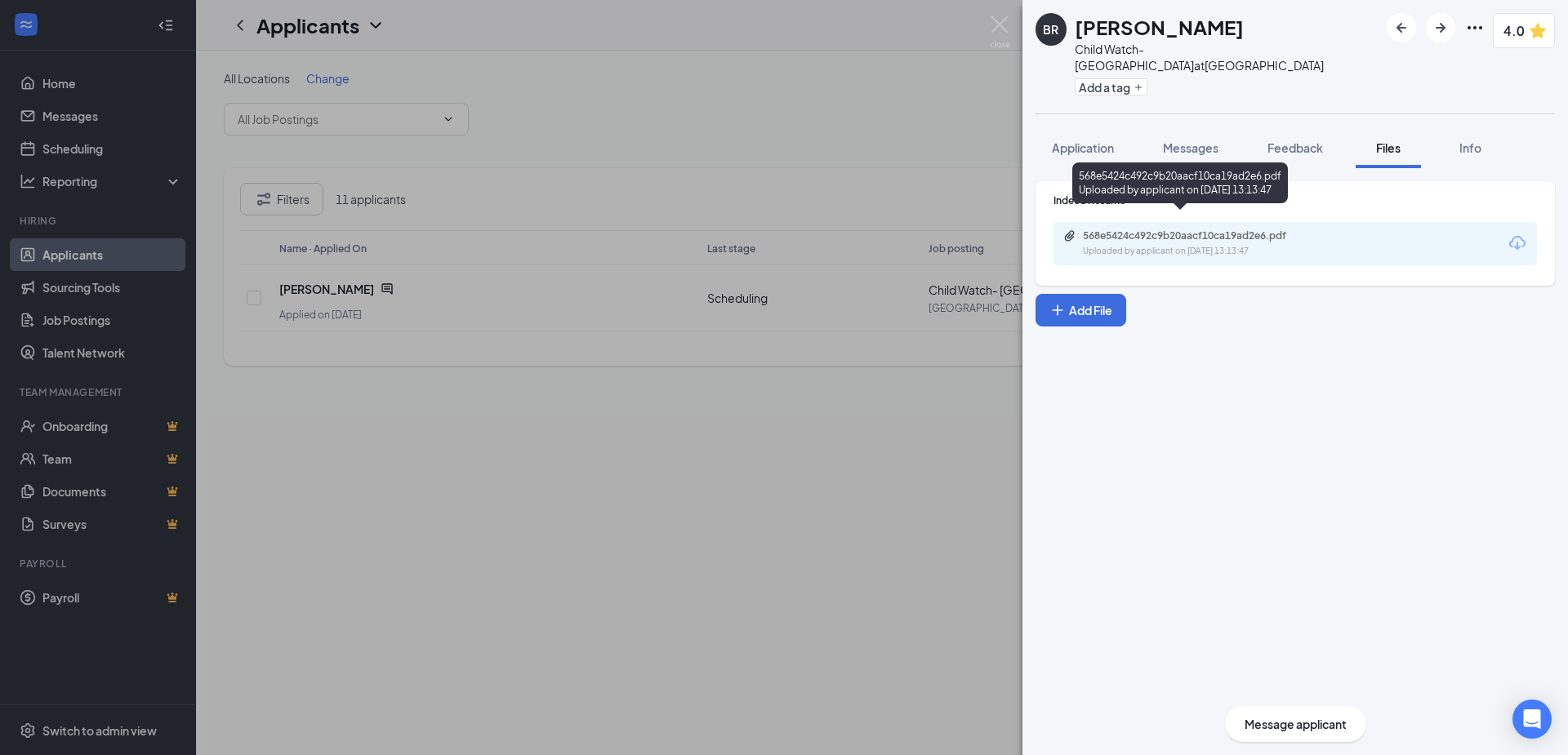
click at [1209, 229] on div "568e5424c492c9b20aacf10ca19ad2e6.pdf" at bounding box center [1197, 235] width 228 height 13
